Goal: Transaction & Acquisition: Purchase product/service

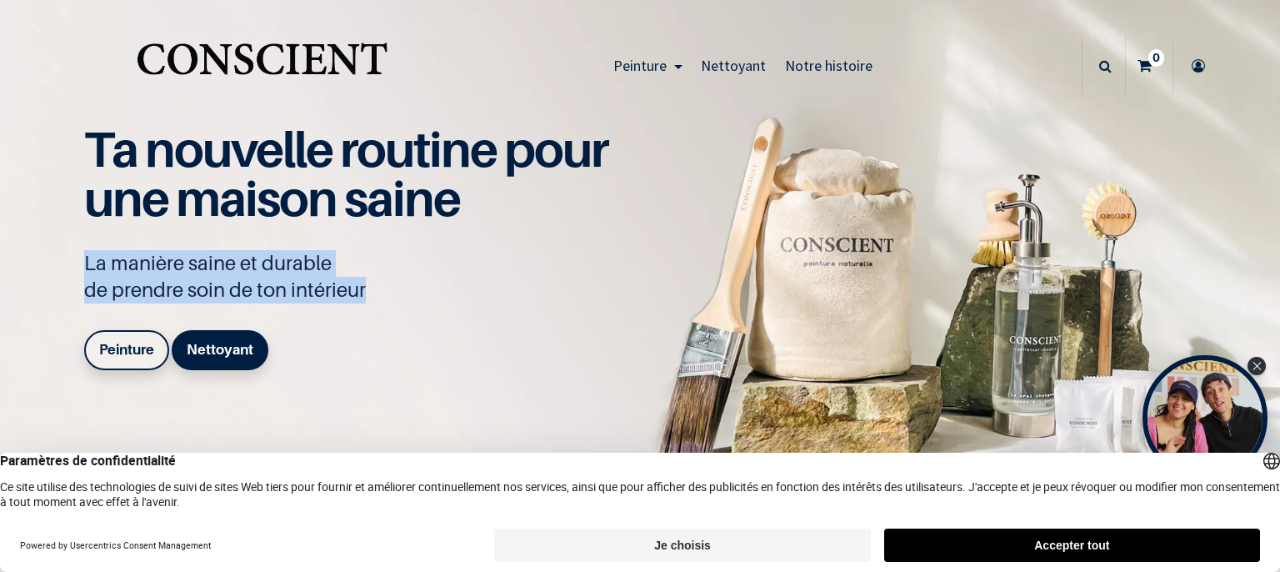
drag, startPoint x: 821, startPoint y: 340, endPoint x: 839, endPoint y: 213, distance: 128.8
click at [839, 213] on div "Ta nouvelle routine pour une maison saine La manière saine et durable de prendr…" at bounding box center [640, 271] width 1152 height 271
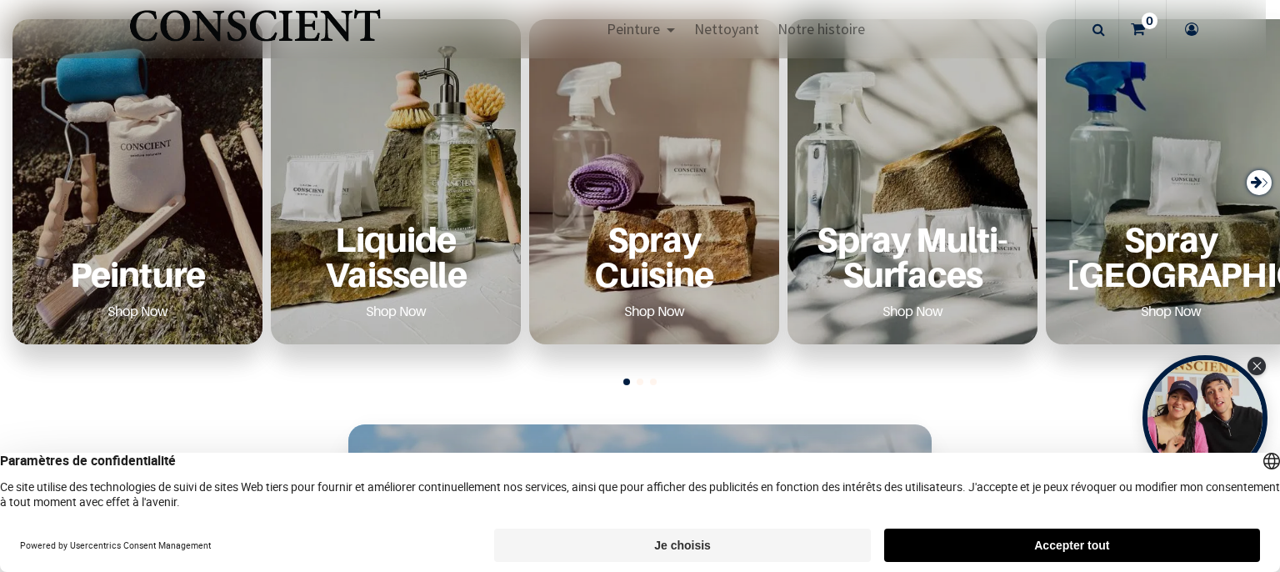
scroll to position [659, 0]
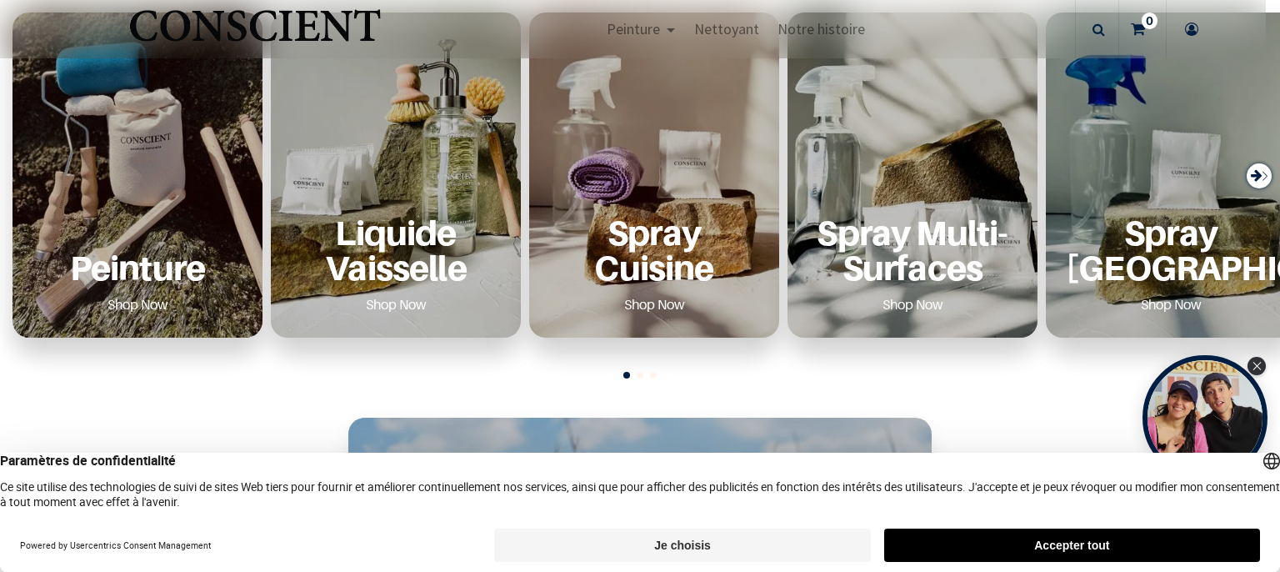
click at [105, 253] on p "Peinture" at bounding box center [138, 267] width 210 height 34
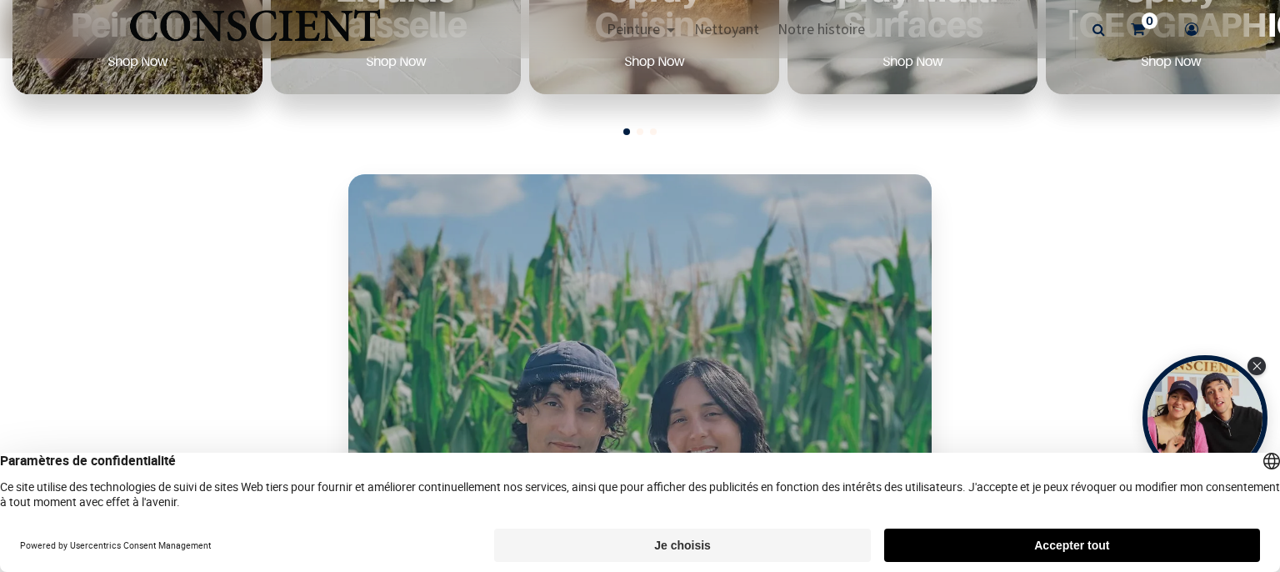
scroll to position [978, 0]
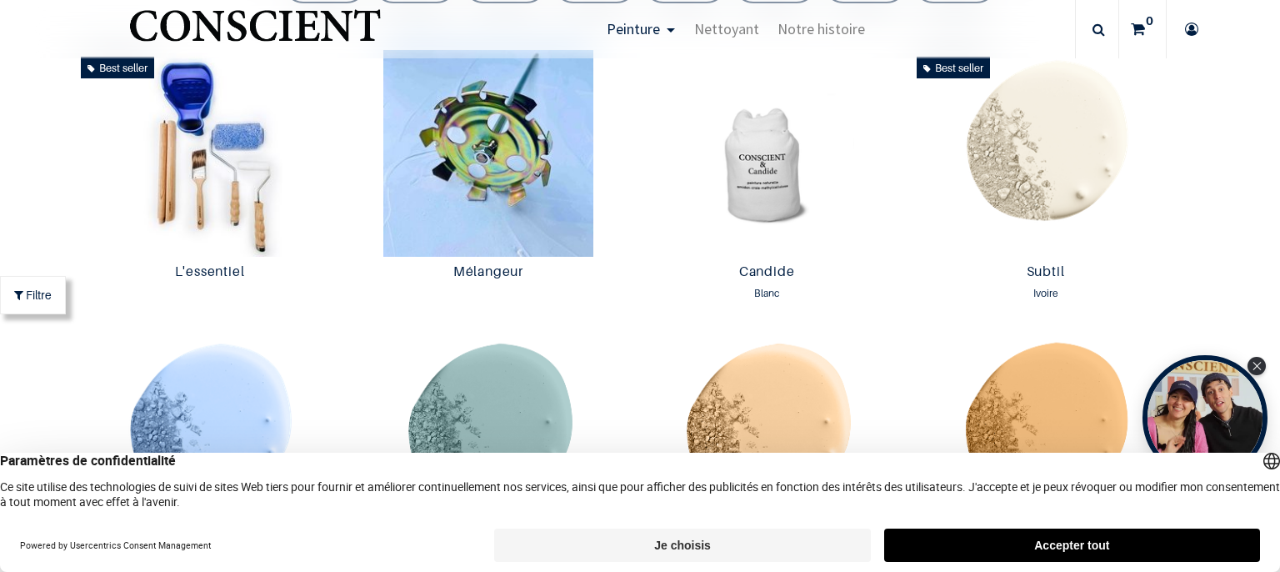
scroll to position [871, 0]
click at [773, 172] on img at bounding box center [767, 152] width 270 height 207
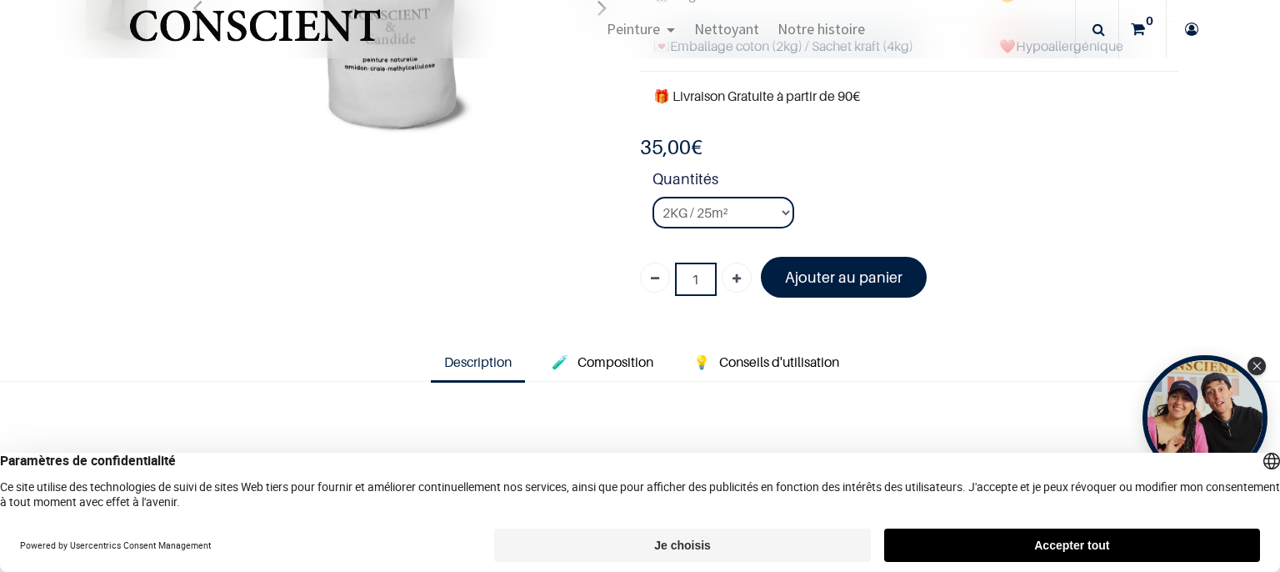
scroll to position [263, 0]
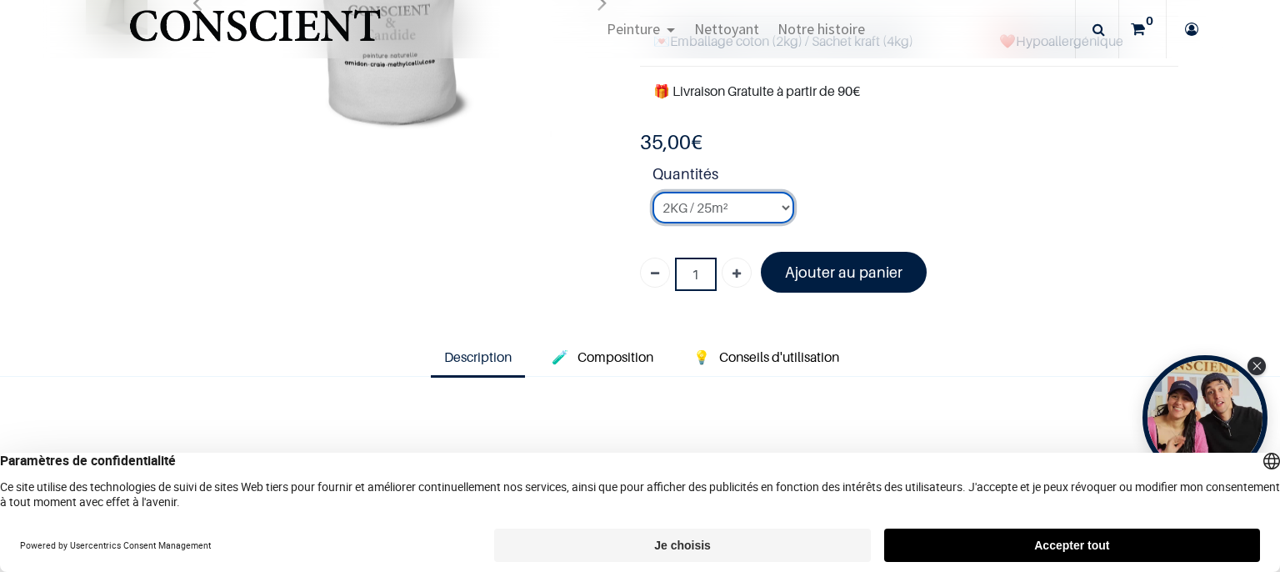
click at [783, 201] on select "2KG / 25m² 4KG / 50m² 8KG / 100m² Testeur" at bounding box center [724, 208] width 142 height 32
select select "3"
click option "8KG / 100m²" at bounding box center [0, 0] width 0 height 0
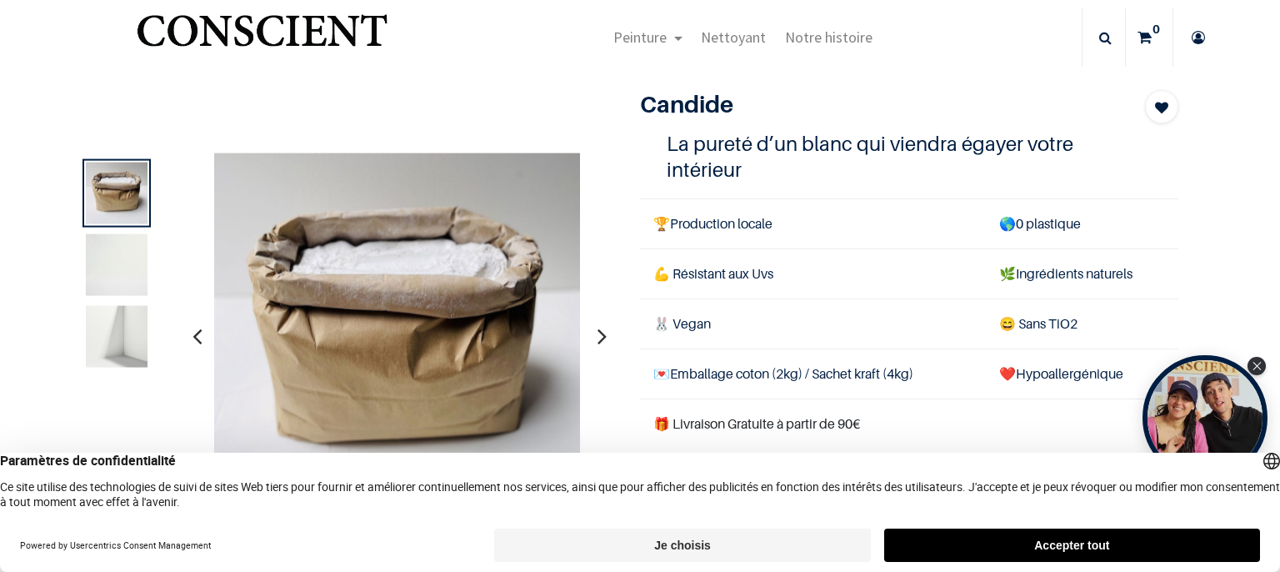
scroll to position [26, 0]
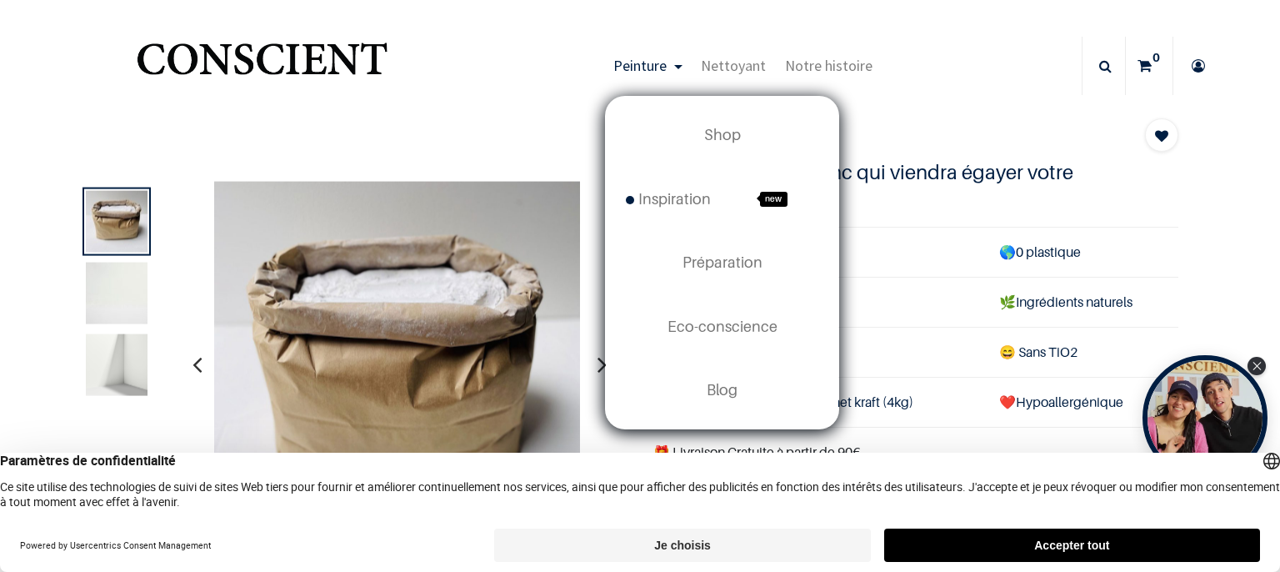
click at [613, 65] on span "Peinture" at bounding box center [639, 65] width 53 height 19
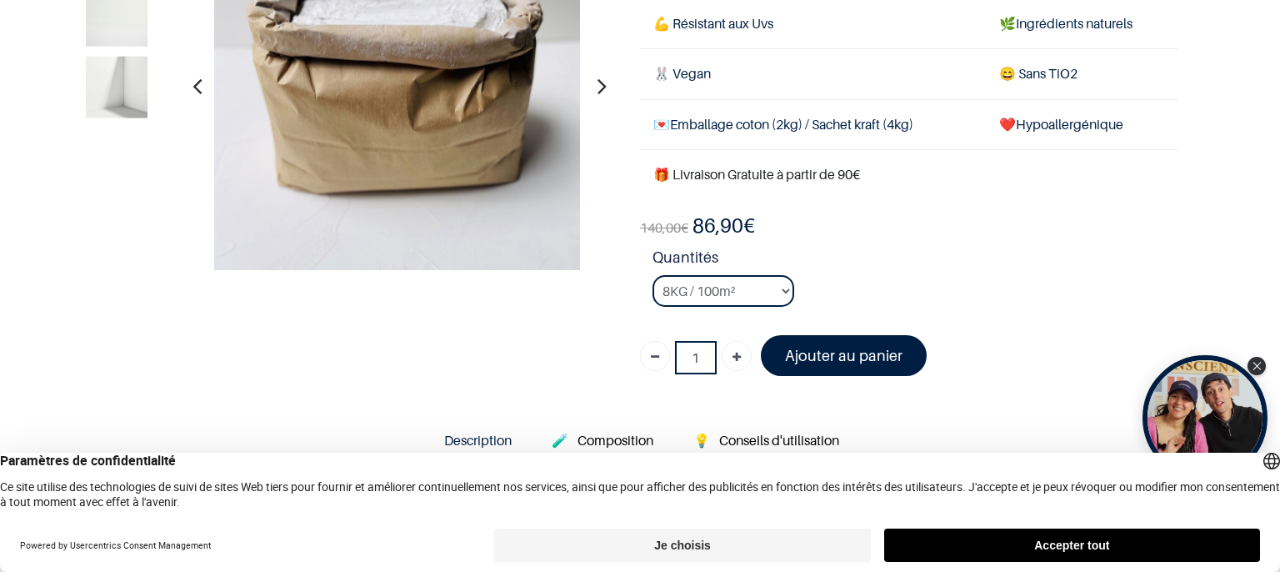
scroll to position [153, 0]
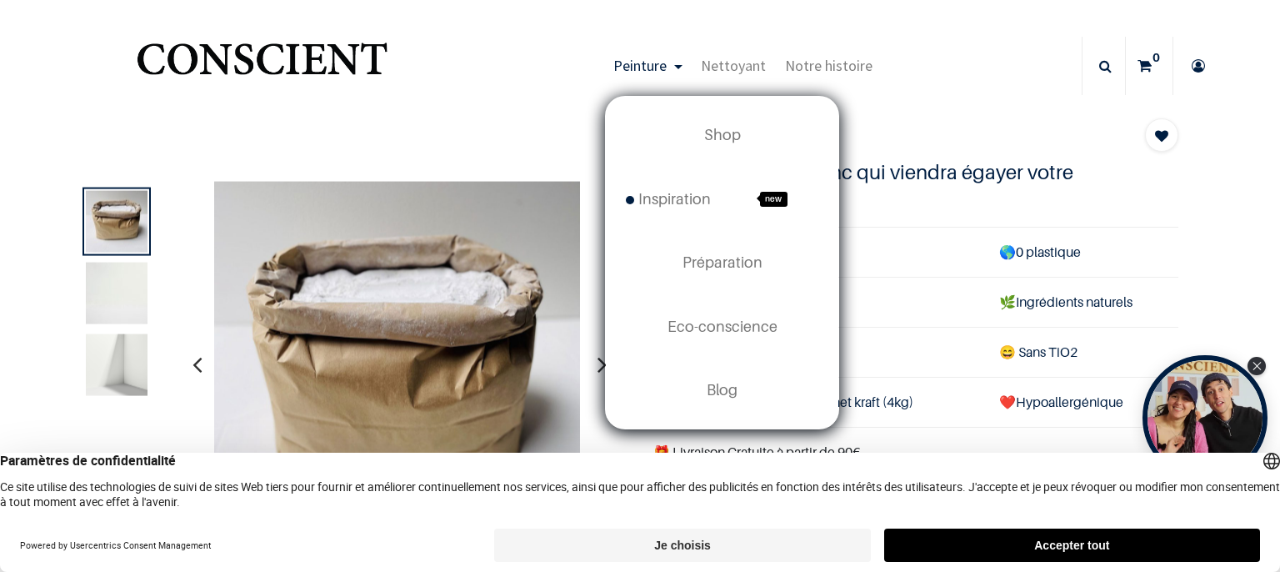
click at [658, 62] on span "Peinture" at bounding box center [639, 65] width 53 height 19
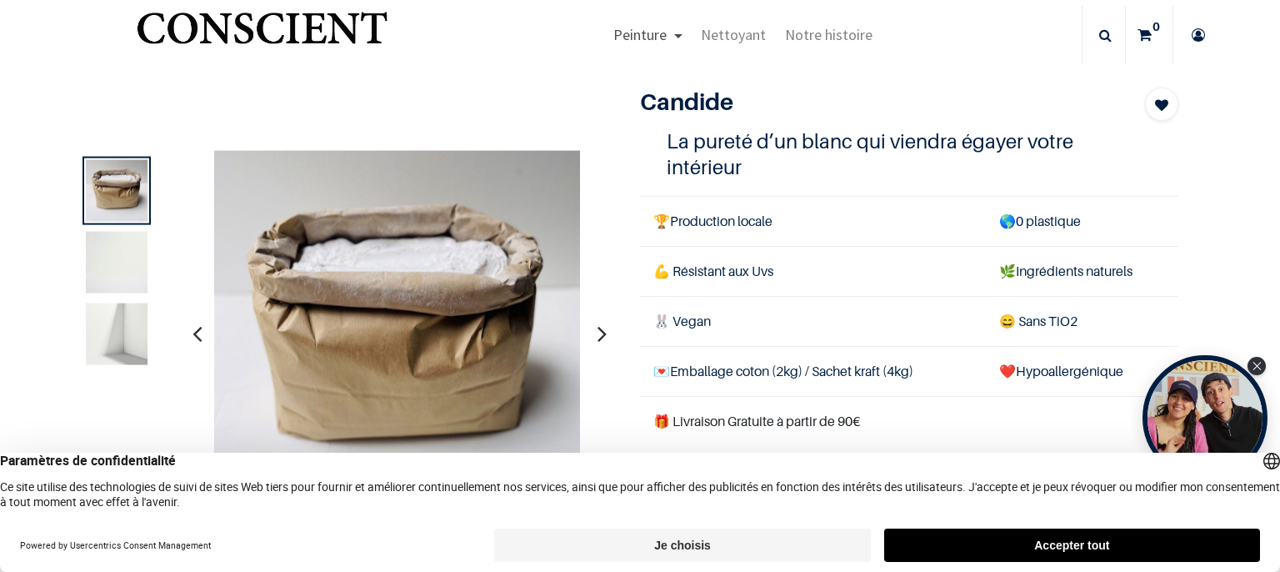
scroll to position [38, 0]
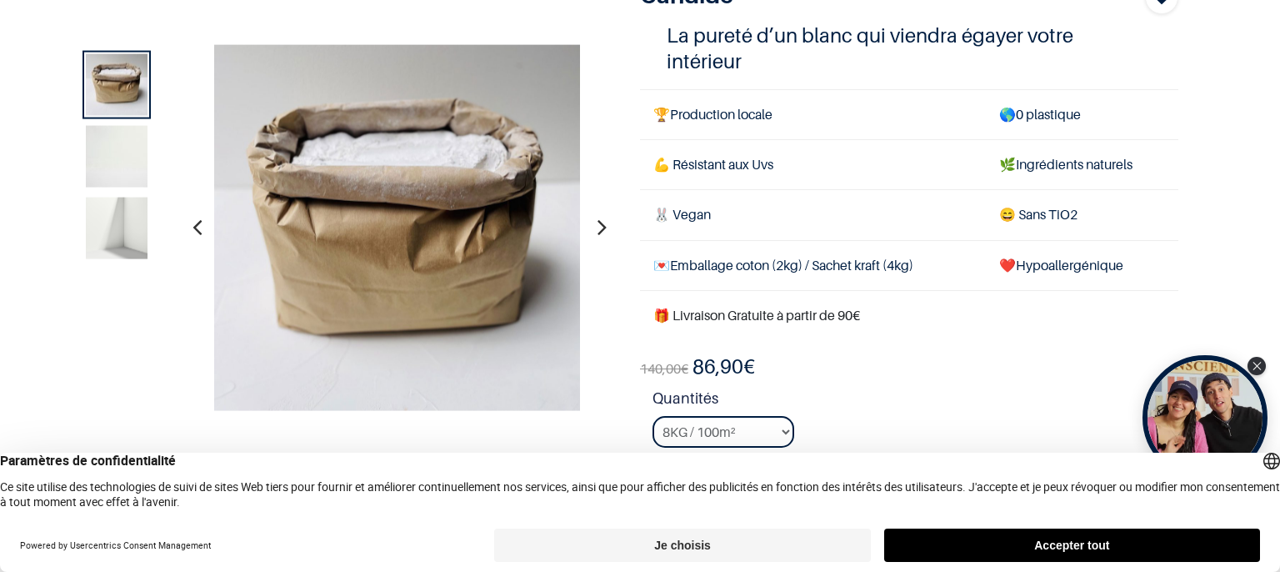
scroll to position [228, 0]
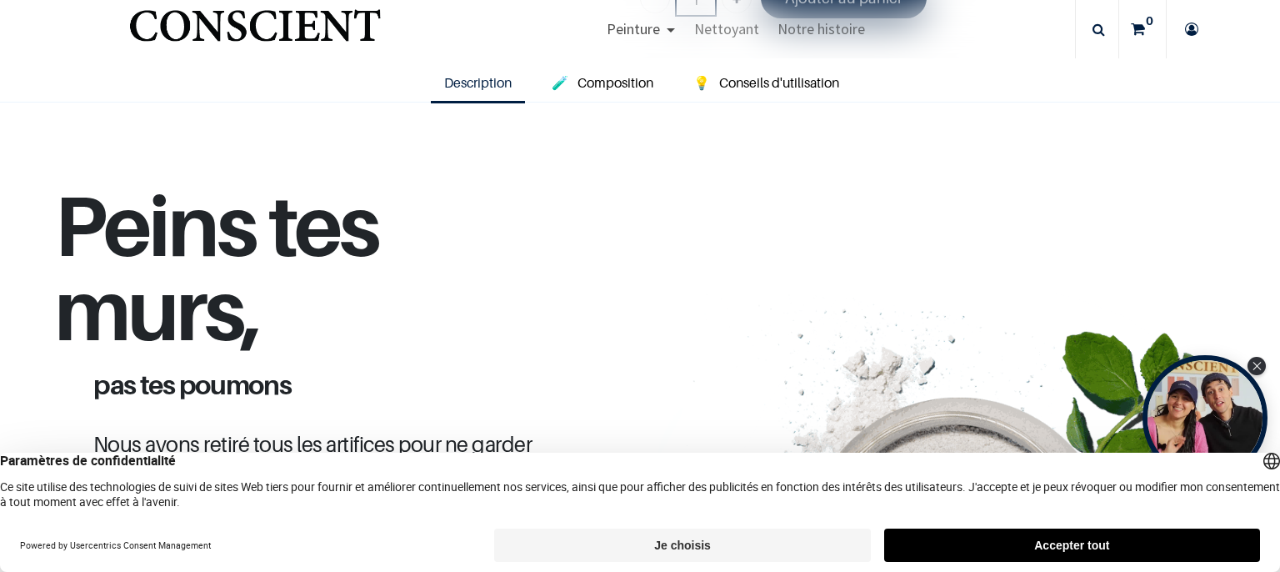
scroll to position [543, 0]
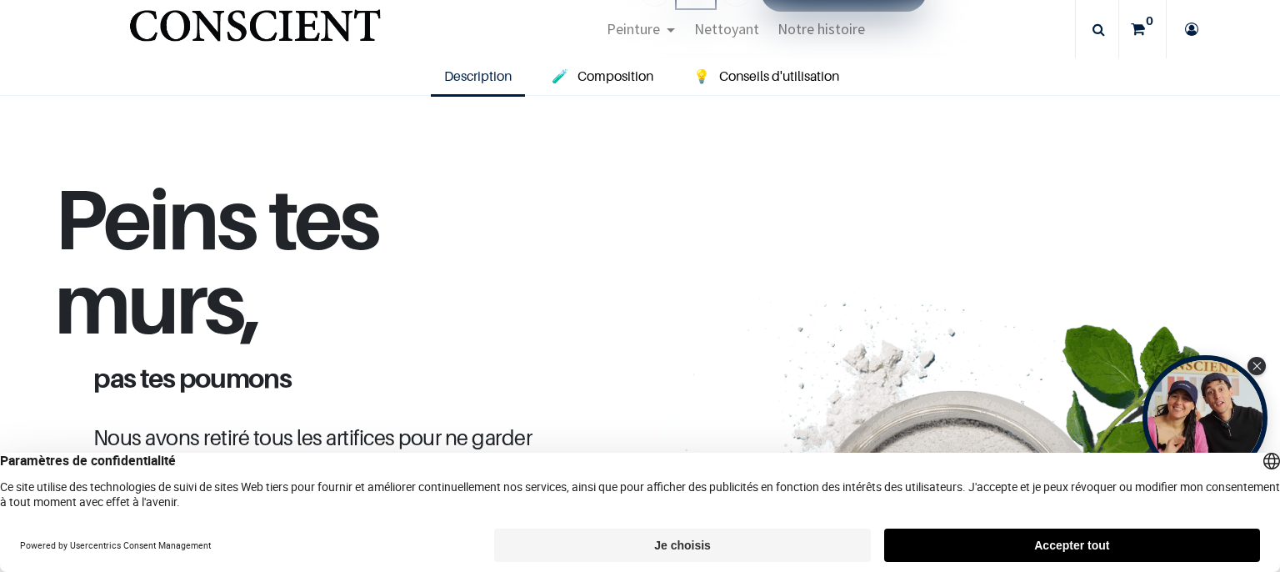
click at [708, 538] on button "Je choisis" at bounding box center [682, 544] width 376 height 33
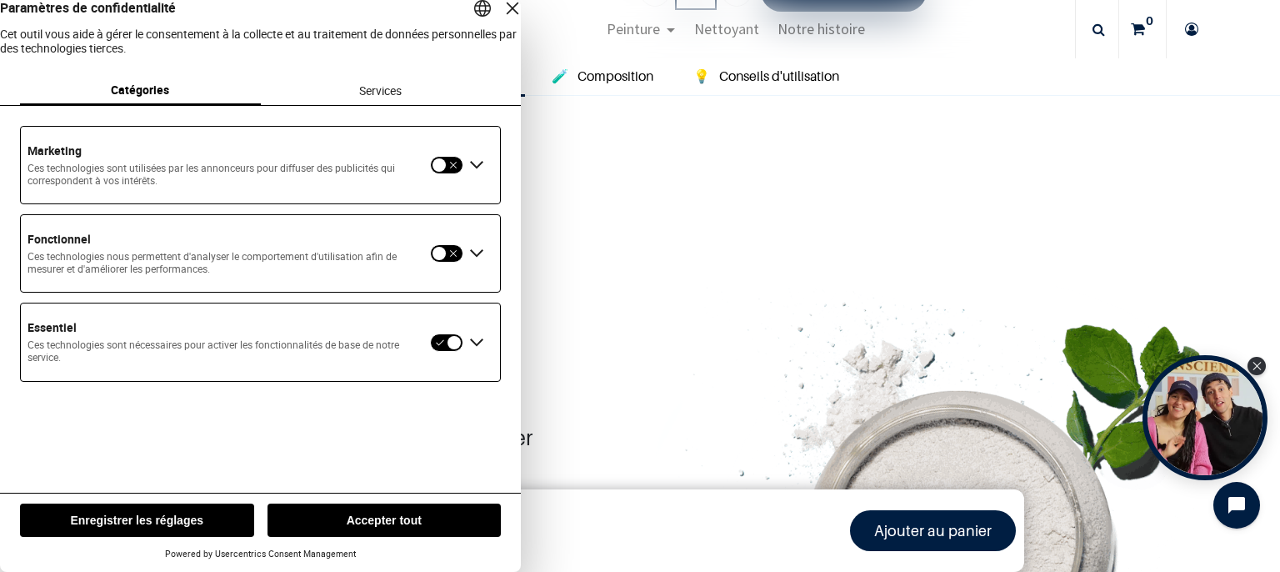
click at [179, 514] on button "Enregistrer les réglages" at bounding box center [137, 519] width 234 height 33
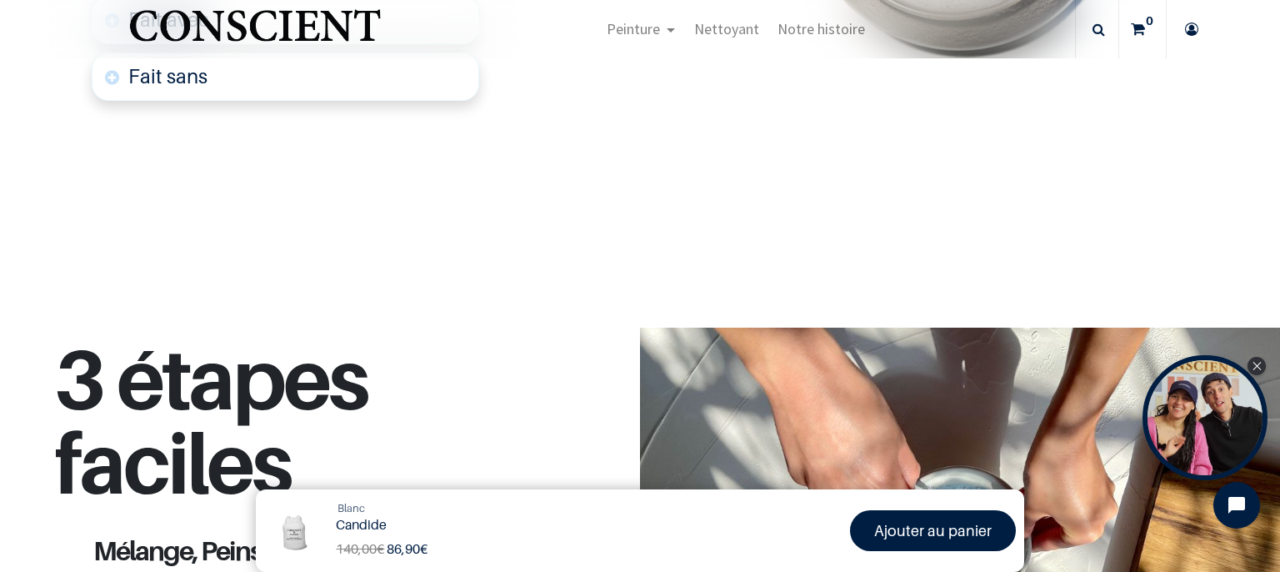
scroll to position [1458, 0]
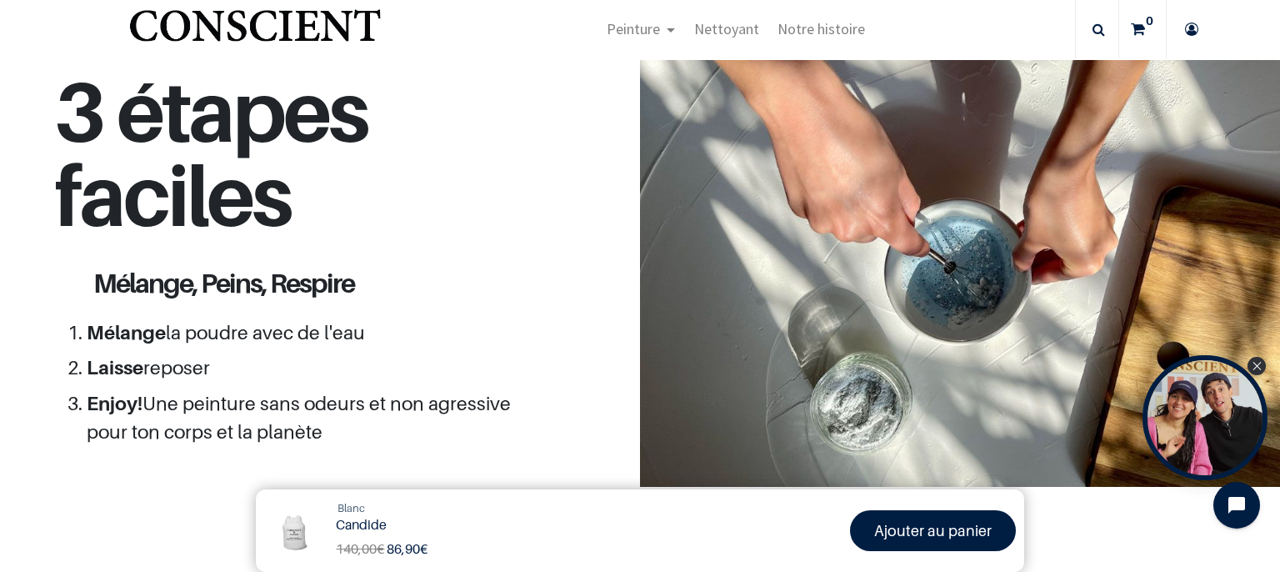
click at [442, 343] on ol "Mélange la poudre avec de l'eau Laisse reposer Enjoy! Une peinture sans odeurs …" at bounding box center [302, 382] width 431 height 128
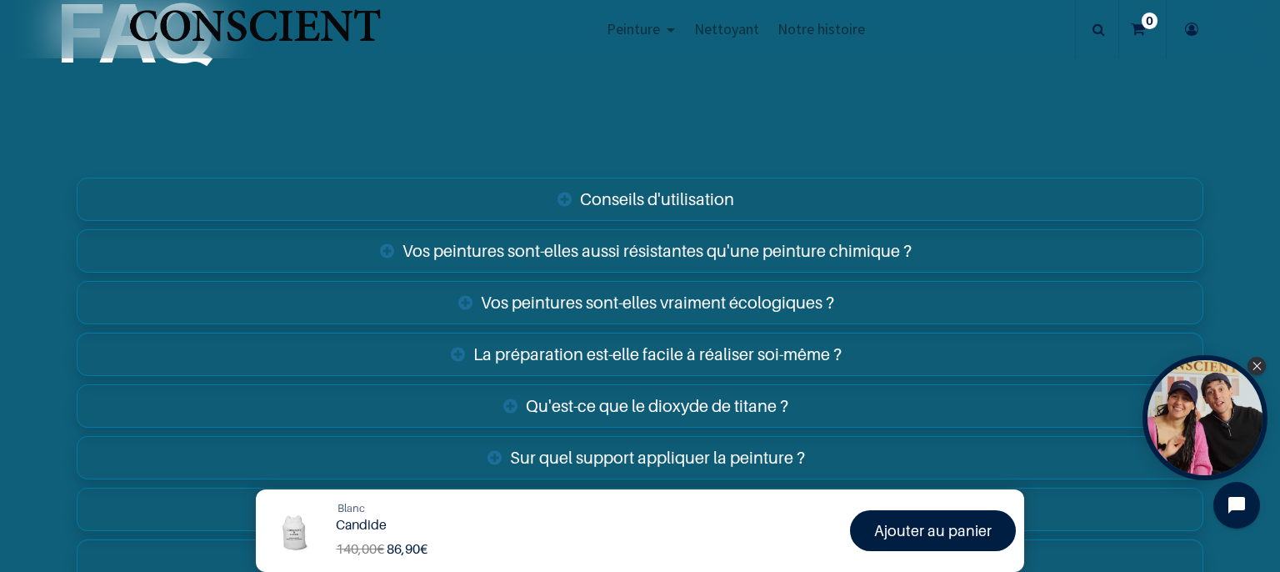
scroll to position [2623, 0]
click at [644, 342] on link "La préparation est-elle facile à réaliser soi-même ?" at bounding box center [640, 353] width 1127 height 43
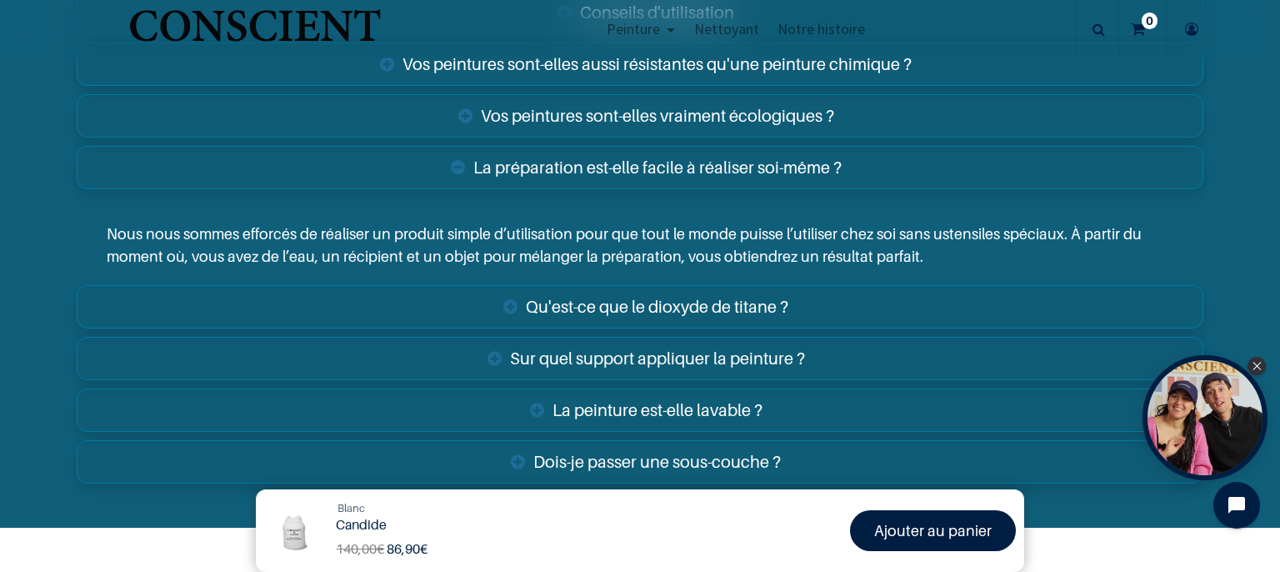
scroll to position [2898, 0]
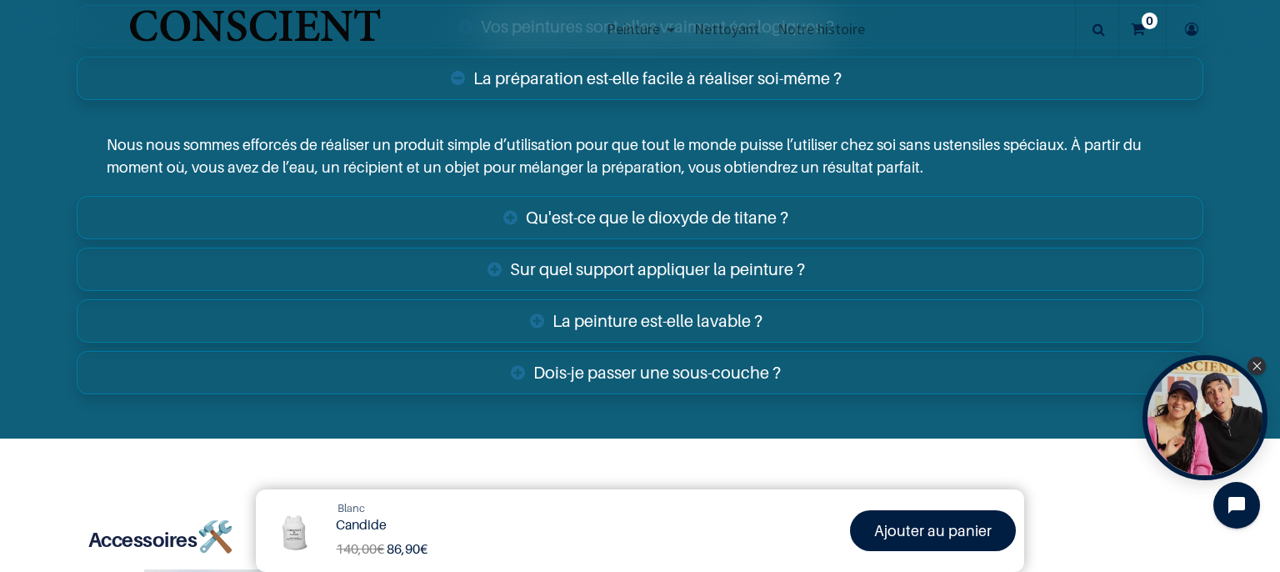
click at [692, 313] on link "La peinture est-elle lavable ?" at bounding box center [640, 320] width 1127 height 43
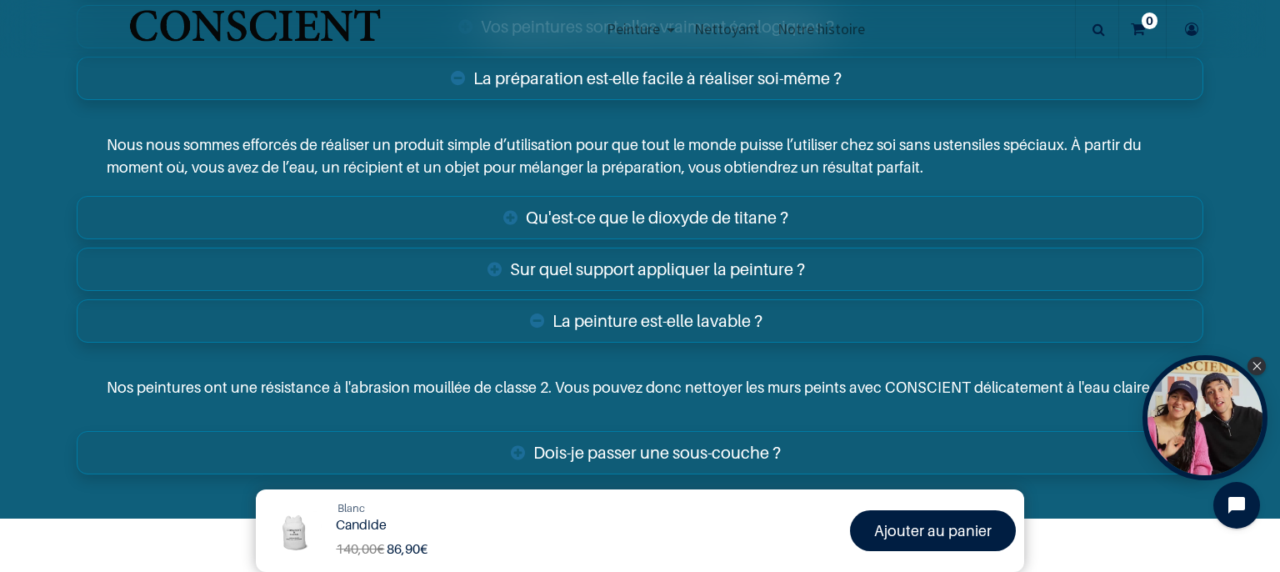
click at [598, 316] on link "La peinture est-elle lavable ?" at bounding box center [640, 320] width 1127 height 43
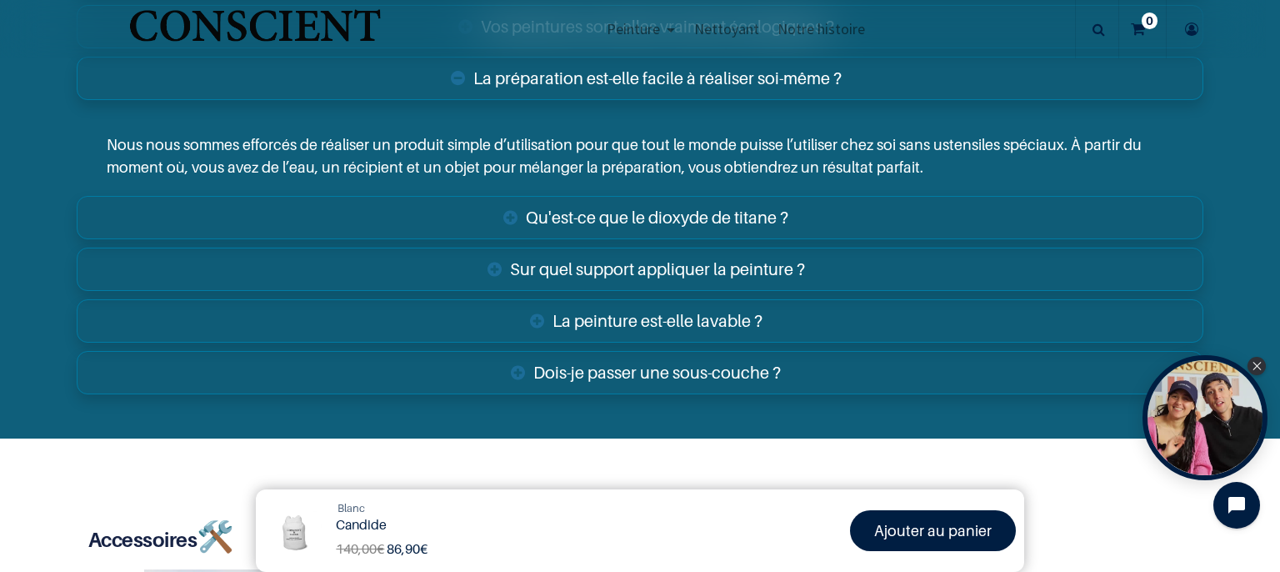
click at [616, 264] on link "Sur quel support appliquer la peinture ?" at bounding box center [640, 269] width 1127 height 43
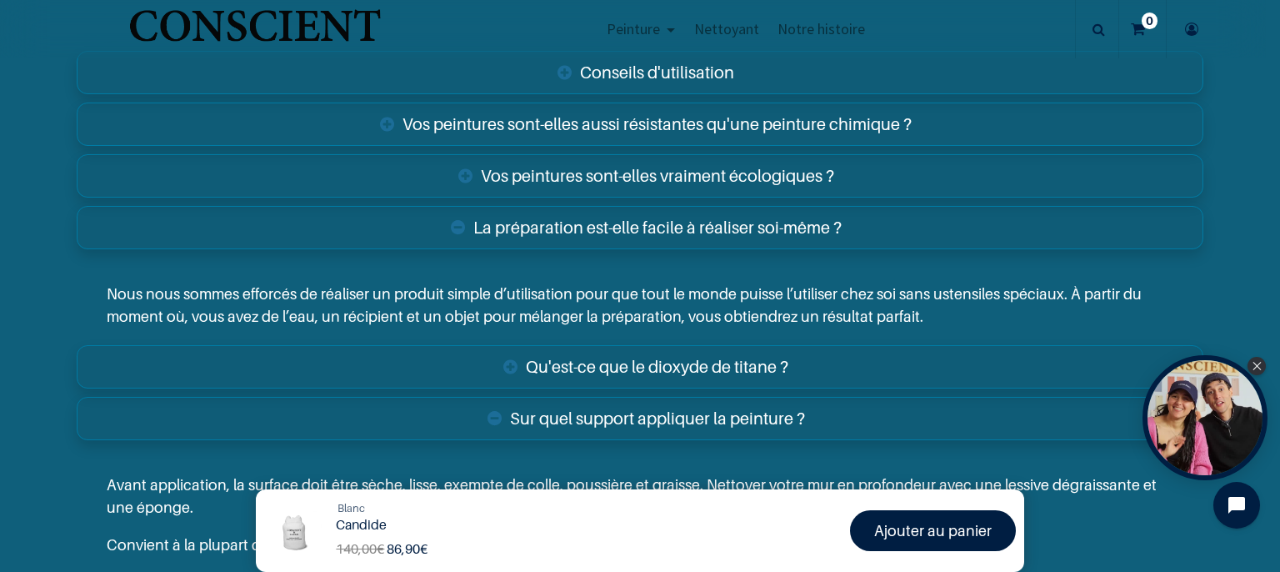
scroll to position [2744, 0]
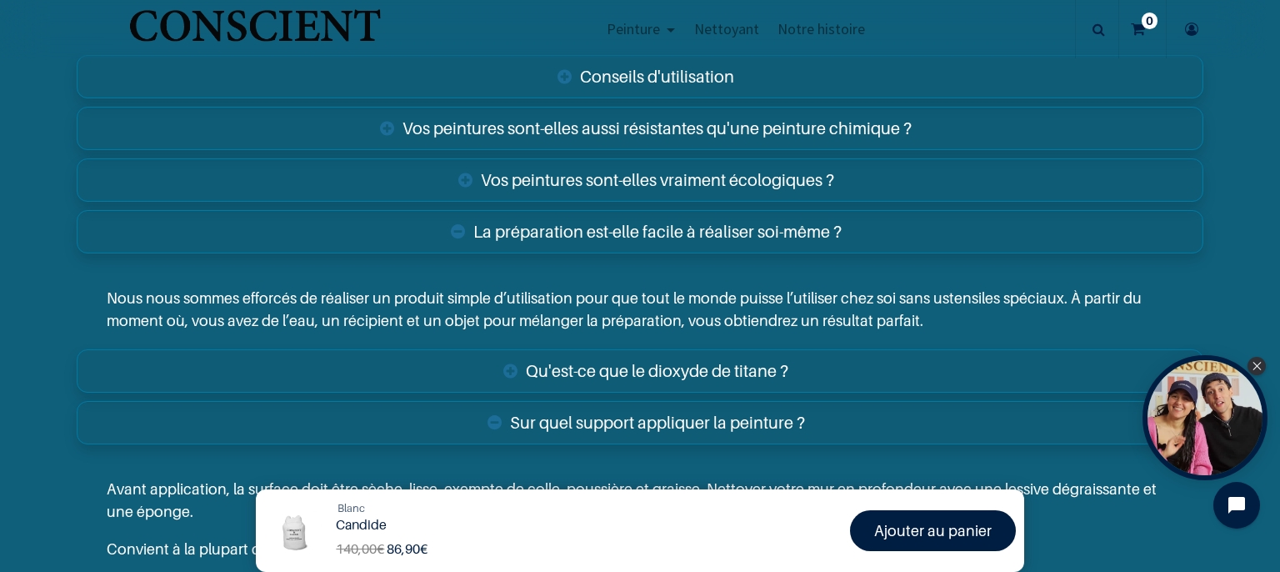
click at [598, 364] on link "Qu'est-ce que le dioxyde de titane ?" at bounding box center [640, 370] width 1127 height 43
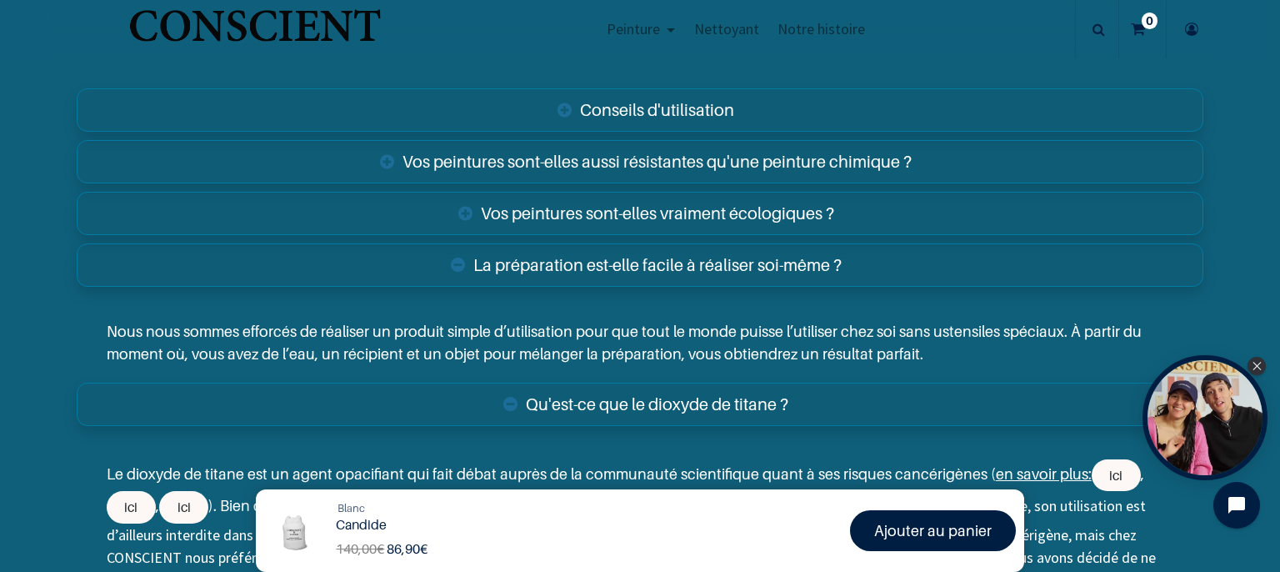
scroll to position [2706, 0]
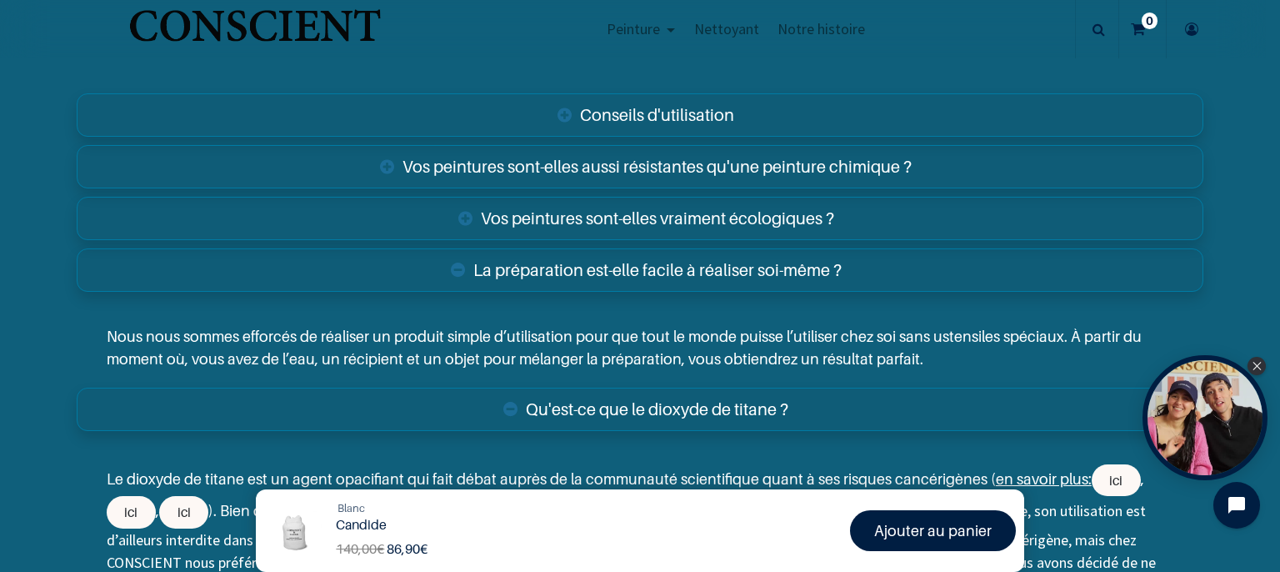
click at [688, 166] on link "Vos peintures sont-elles aussi résistantes qu'une peinture chimique ?" at bounding box center [640, 166] width 1127 height 43
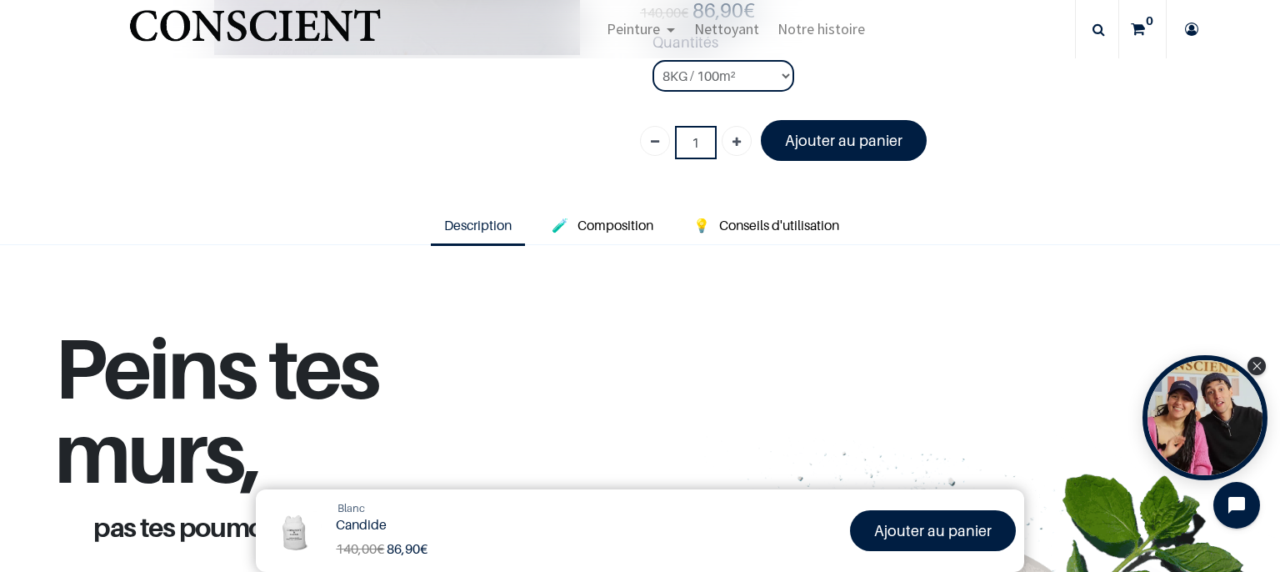
scroll to position [370, 0]
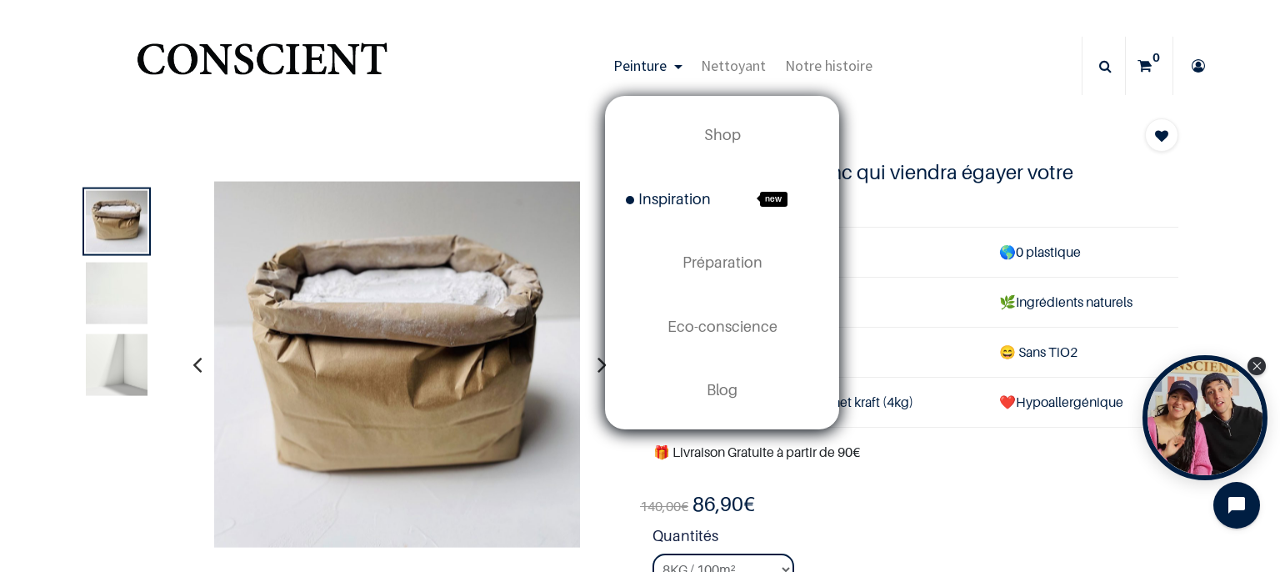
click at [655, 198] on span "Inspiration" at bounding box center [668, 199] width 85 height 18
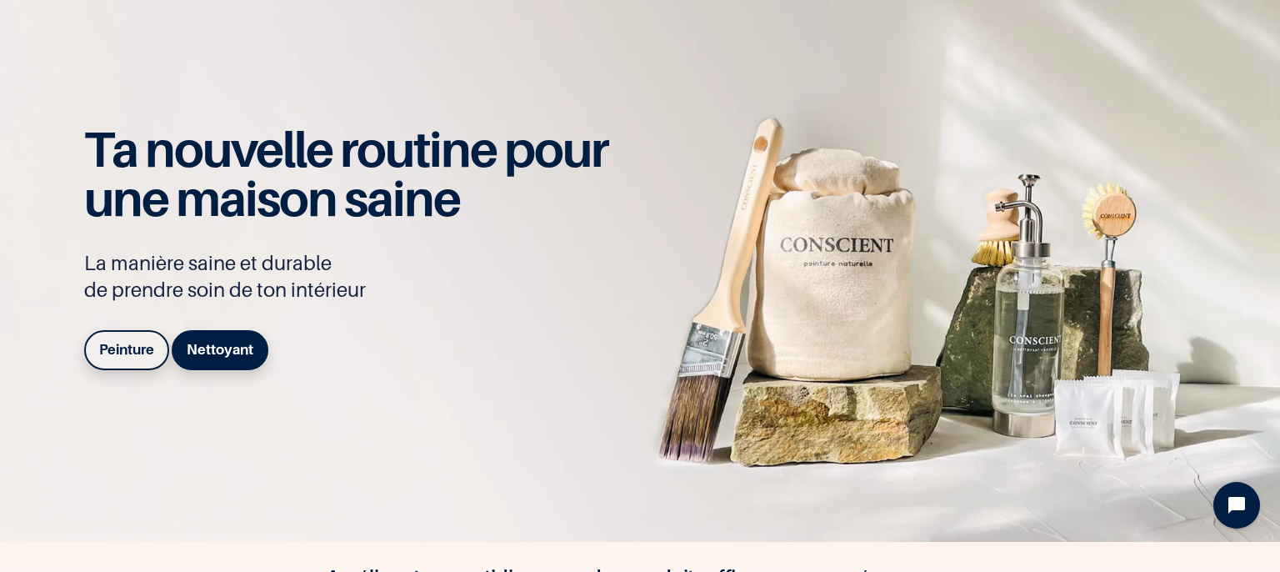
scroll to position [147, 0]
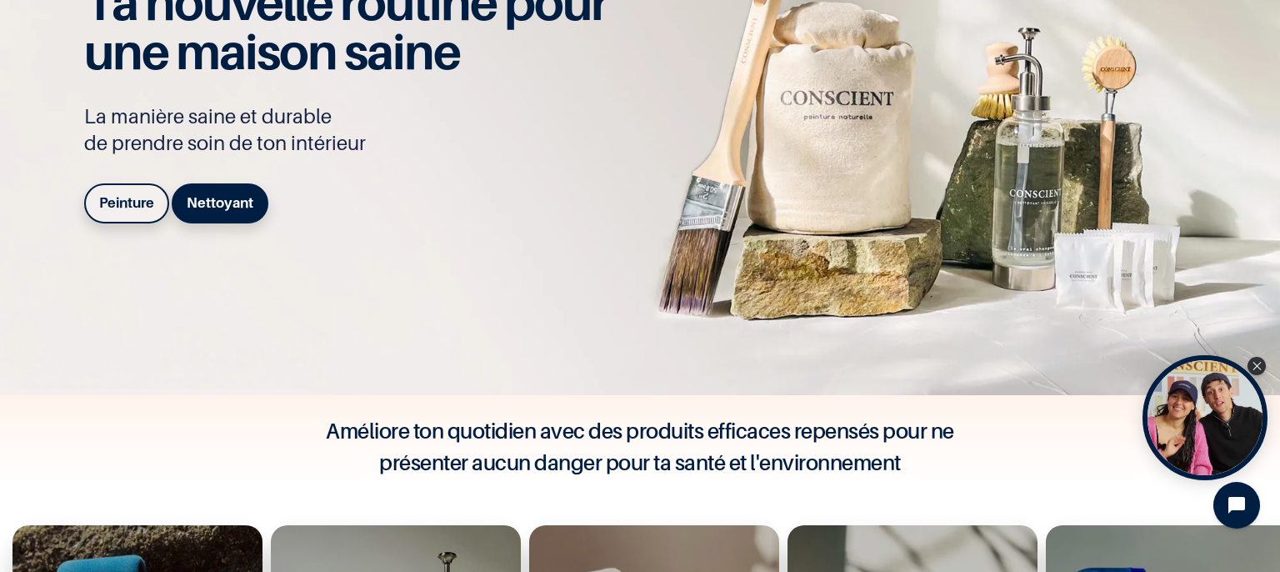
click at [116, 204] on b "Peinture" at bounding box center [126, 202] width 55 height 17
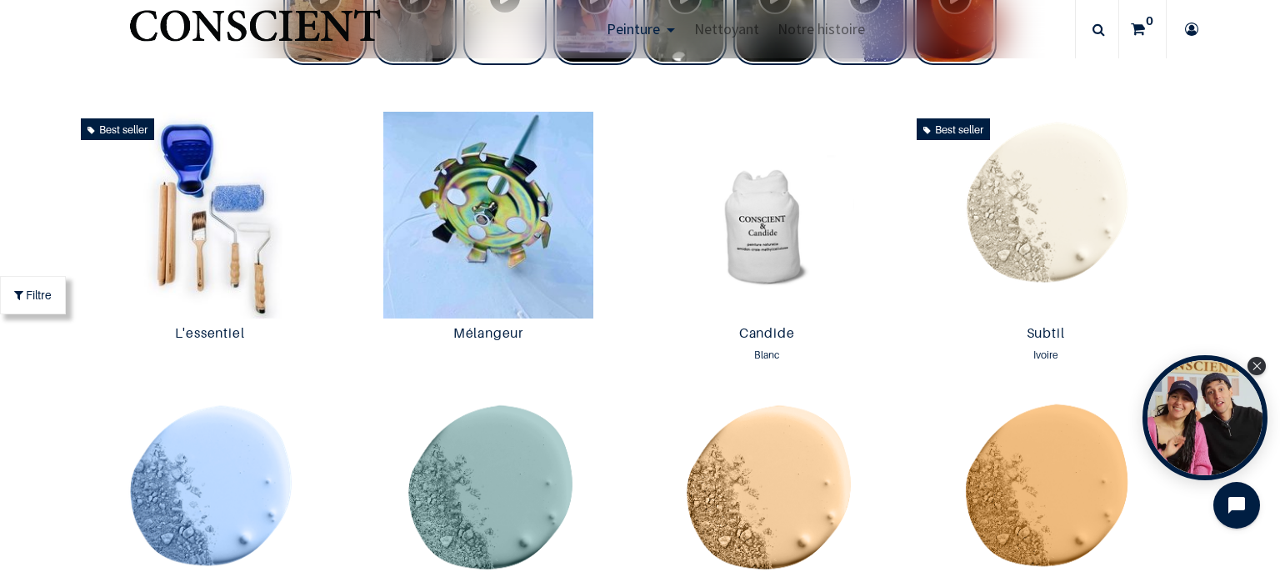
scroll to position [807, 0]
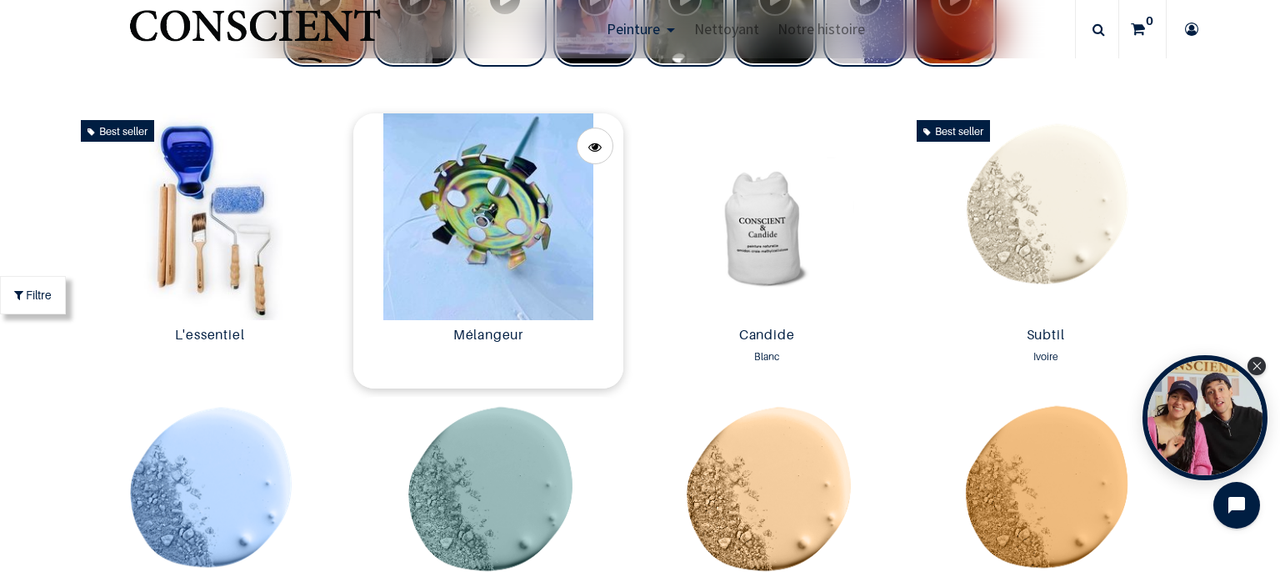
click at [498, 234] on img at bounding box center [488, 216] width 270 height 207
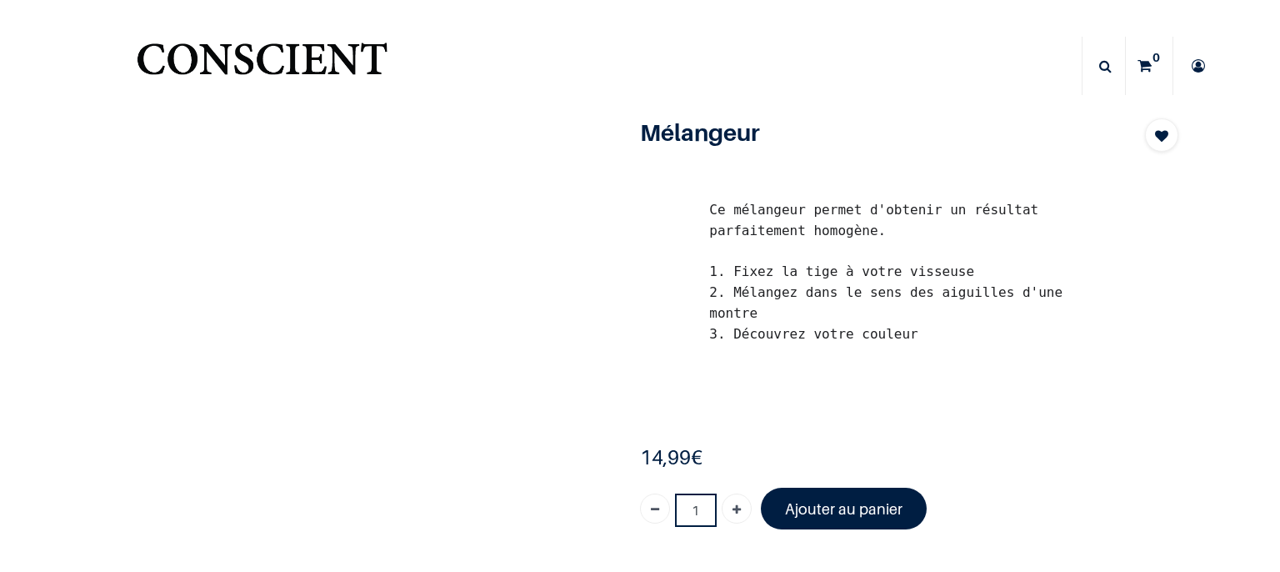
scroll to position [217, 0]
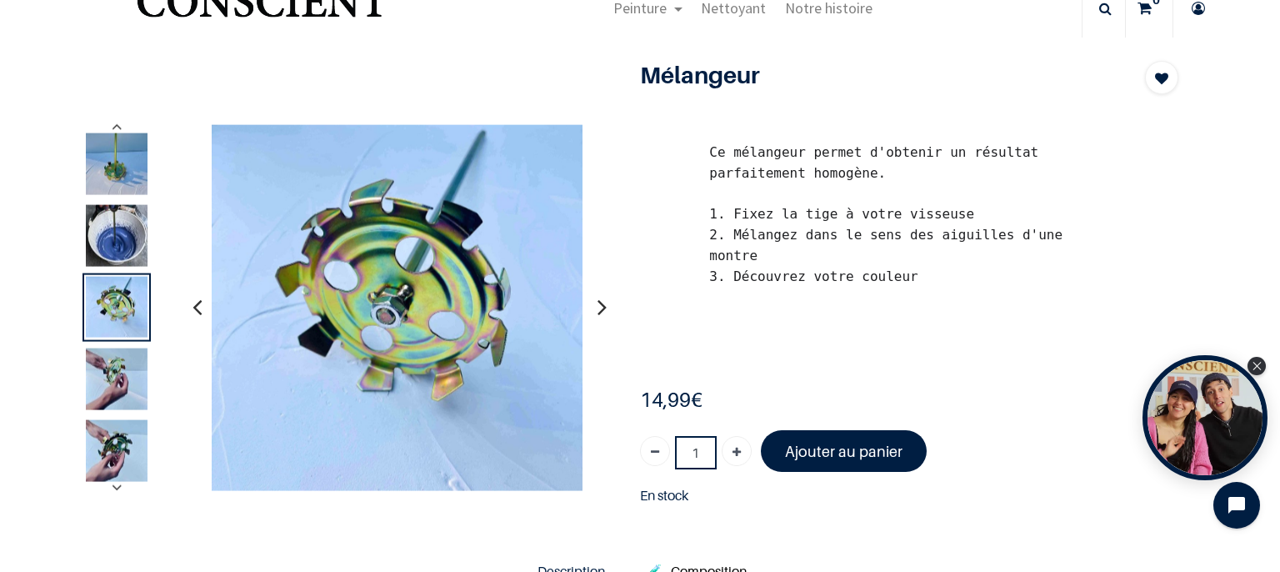
scroll to position [38, 0]
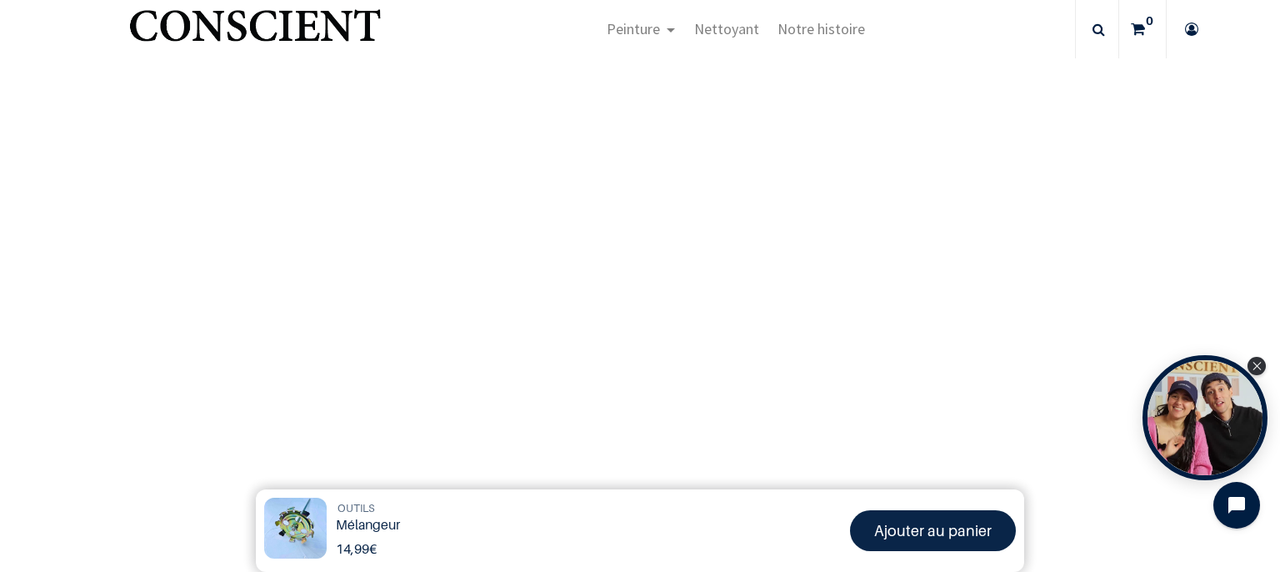
scroll to position [576, 0]
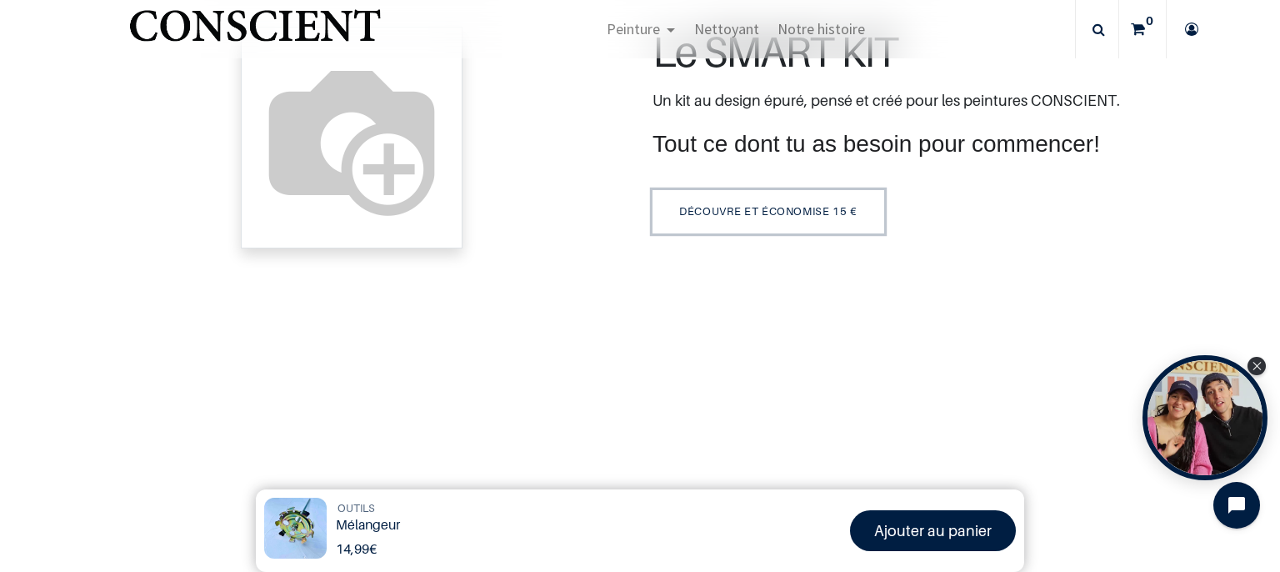
click at [749, 233] on link "DÉCOUVRE ET ÉCONOMISE 15 €" at bounding box center [769, 211] width 232 height 43
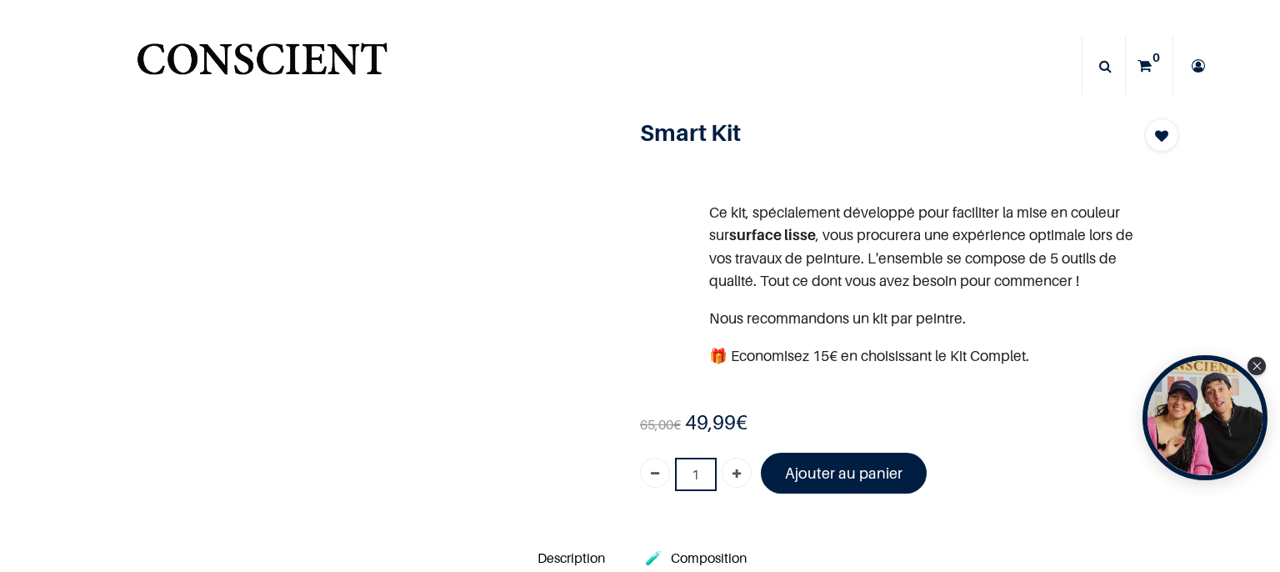
scroll to position [38, 0]
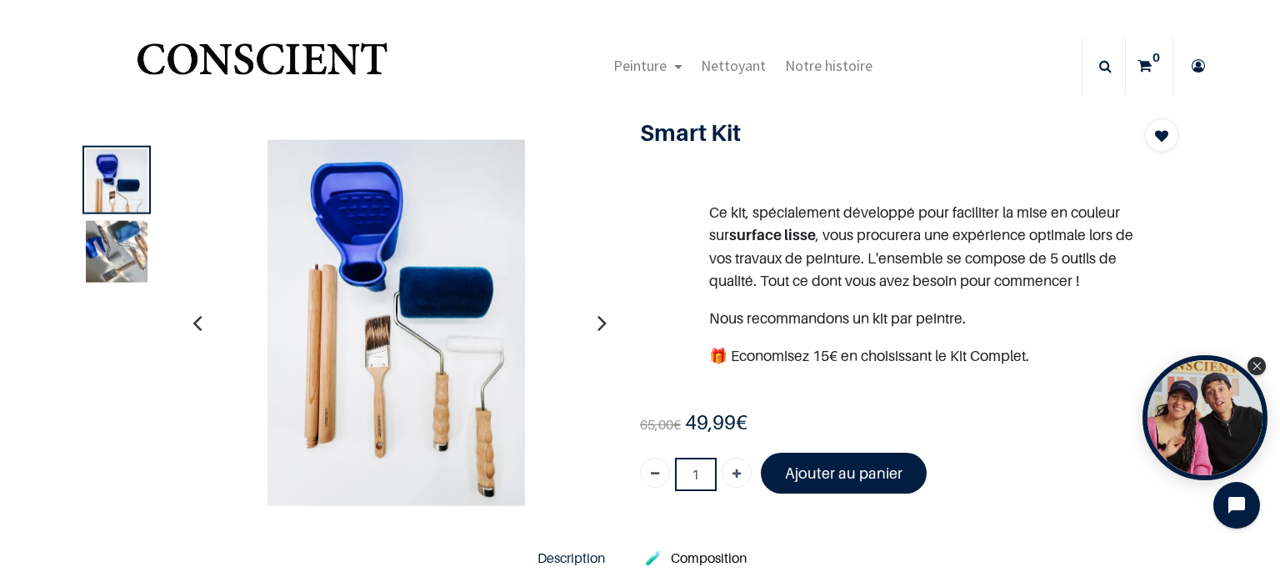
click at [123, 239] on img at bounding box center [117, 252] width 62 height 62
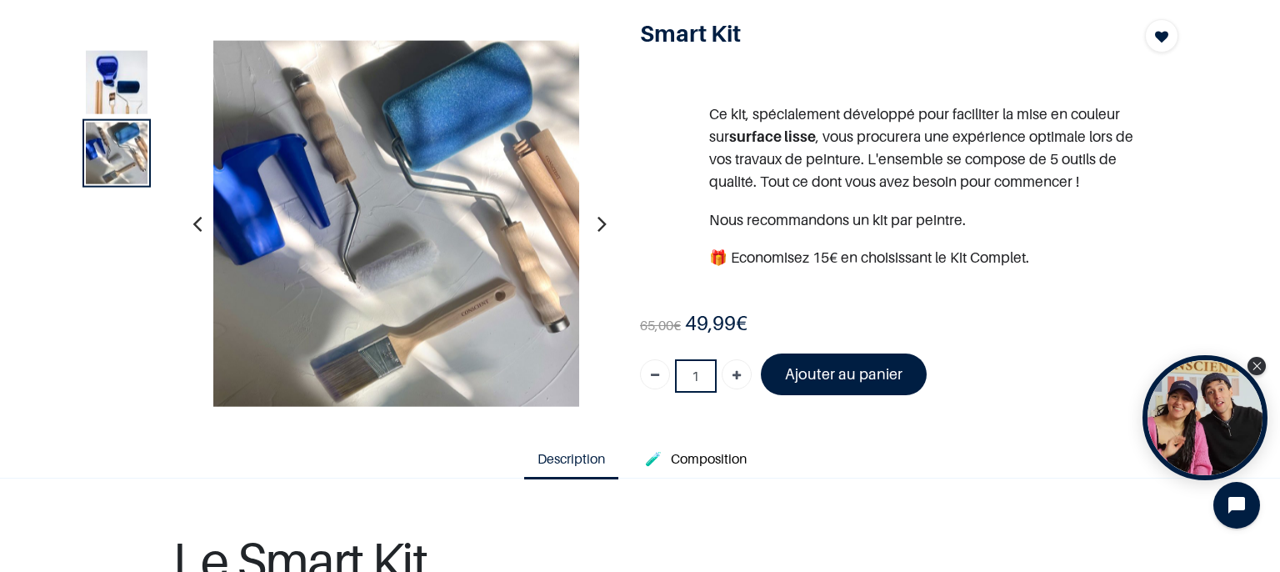
scroll to position [167, 0]
